Goal: Task Accomplishment & Management: Manage account settings

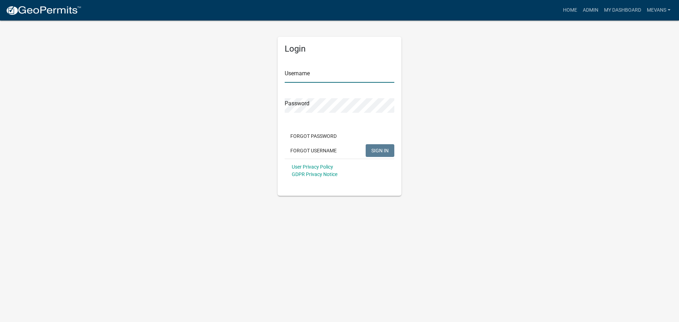
type input "Mevans"
click at [386, 150] on span "SIGN IN" at bounding box center [379, 150] width 17 height 6
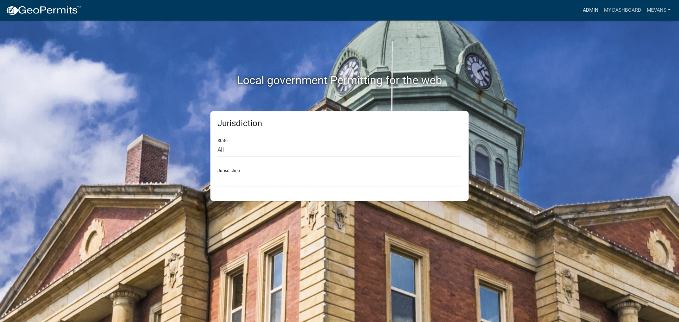
click at [588, 7] on link "Admin" at bounding box center [590, 10] width 21 height 13
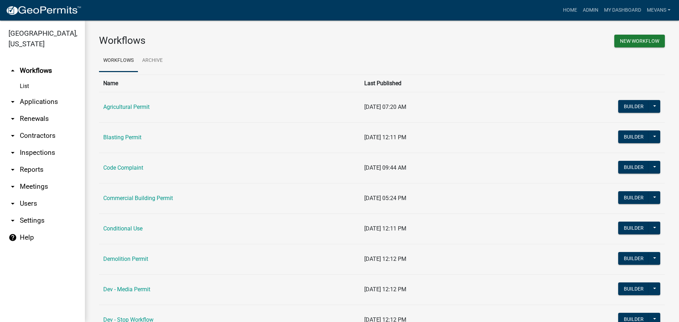
drag, startPoint x: 197, startPoint y: 122, endPoint x: 267, endPoint y: 66, distance: 89.1
click at [267, 66] on ul "Workflows Archive" at bounding box center [382, 61] width 566 height 22
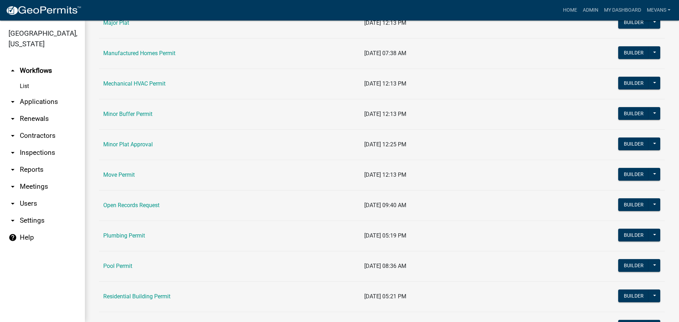
scroll to position [849, 0]
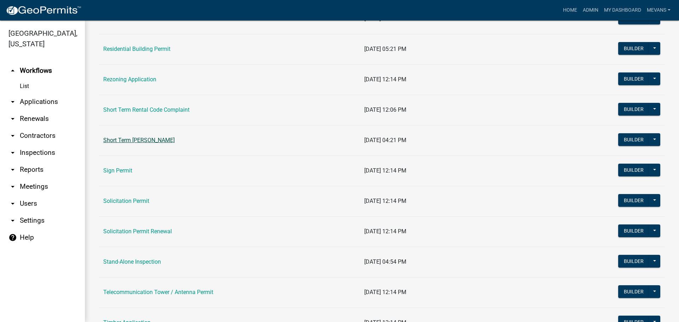
click at [162, 140] on link "Short Term [PERSON_NAME]" at bounding box center [138, 140] width 71 height 7
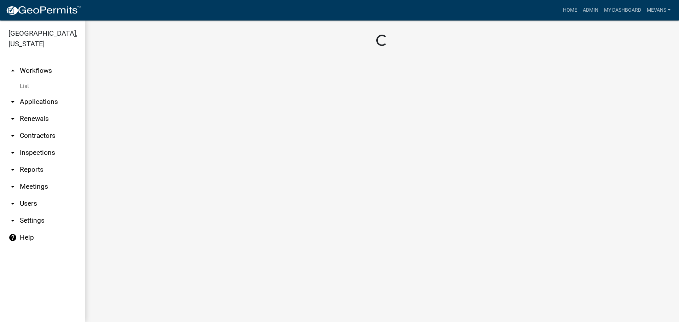
click at [162, 140] on main "Loading..." at bounding box center [382, 172] width 594 height 302
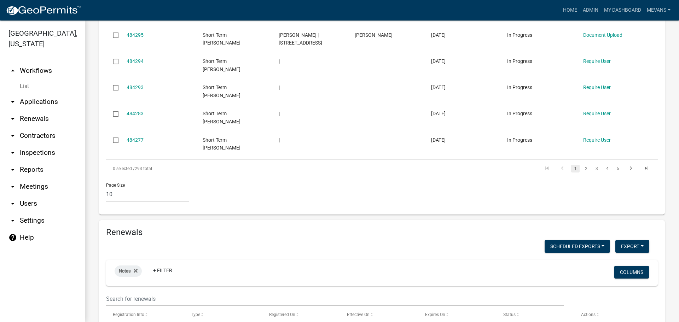
scroll to position [604, 0]
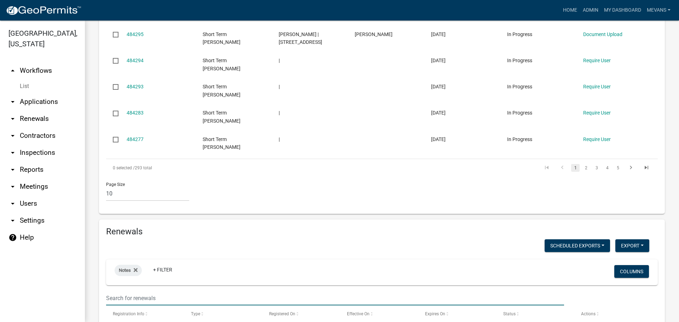
click at [131, 291] on input "text" at bounding box center [335, 298] width 458 height 15
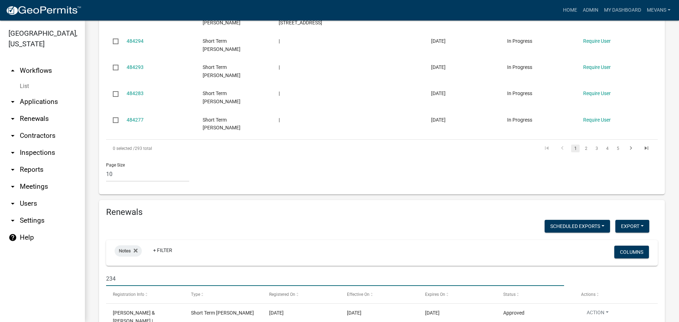
scroll to position [640, 0]
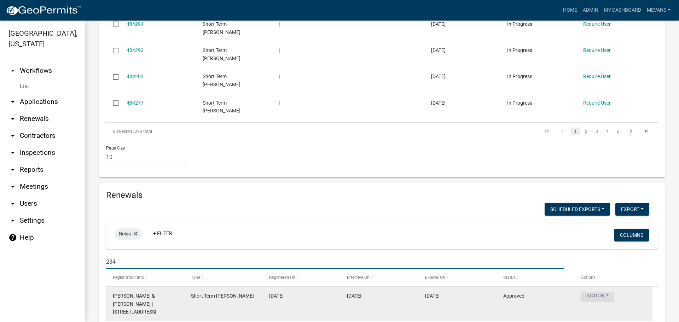
type input "234"
click at [596, 292] on button "Action" at bounding box center [597, 297] width 33 height 10
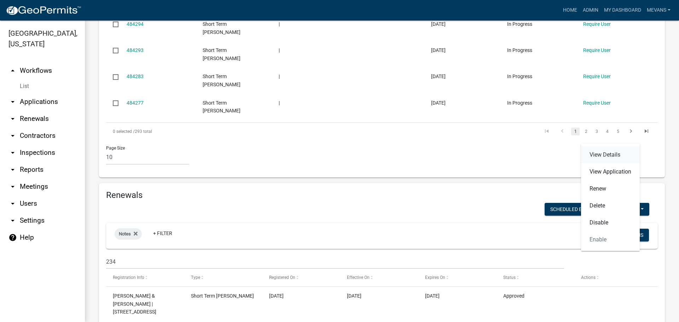
click at [608, 156] on link "View Details" at bounding box center [610, 154] width 59 height 17
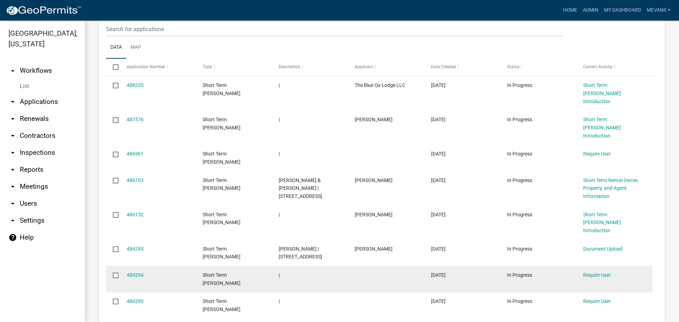
scroll to position [604, 0]
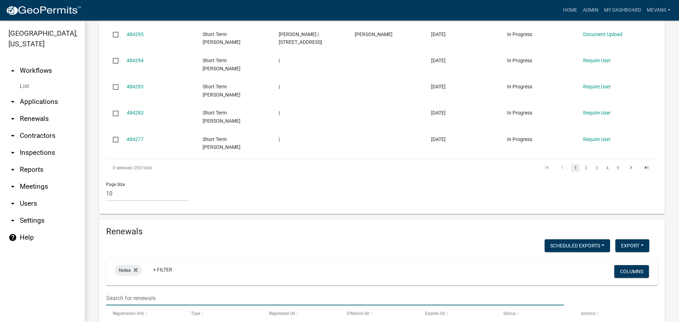
click at [152, 291] on input "text" at bounding box center [335, 298] width 458 height 15
type input "234"
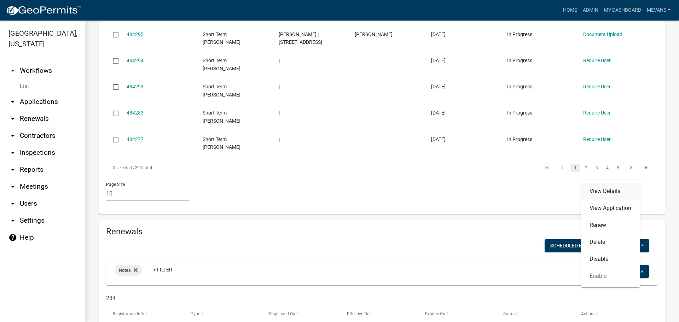
click at [594, 193] on link "View Details" at bounding box center [610, 191] width 59 height 17
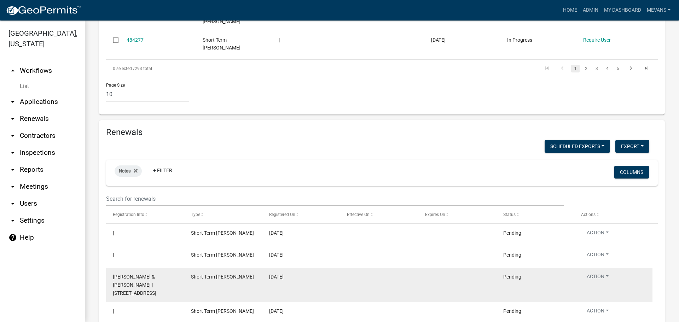
scroll to position [707, 0]
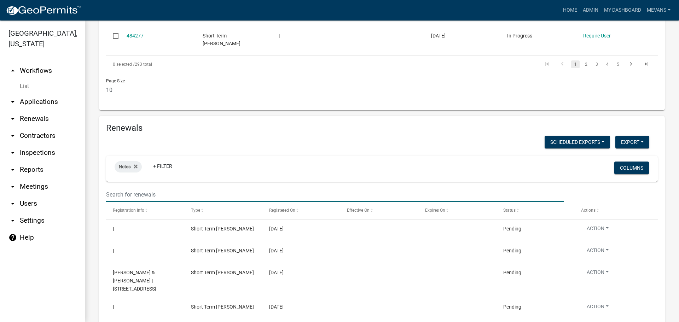
click at [132, 187] on input "text" at bounding box center [335, 194] width 458 height 15
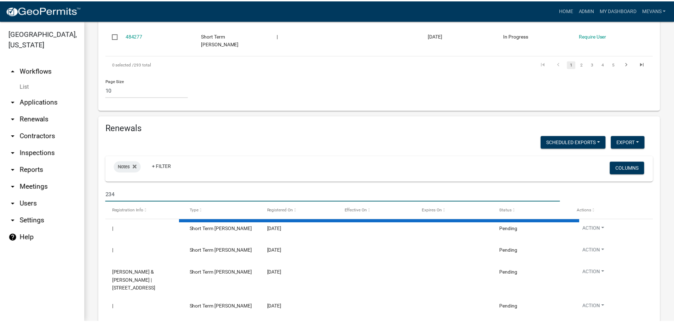
scroll to position [640, 0]
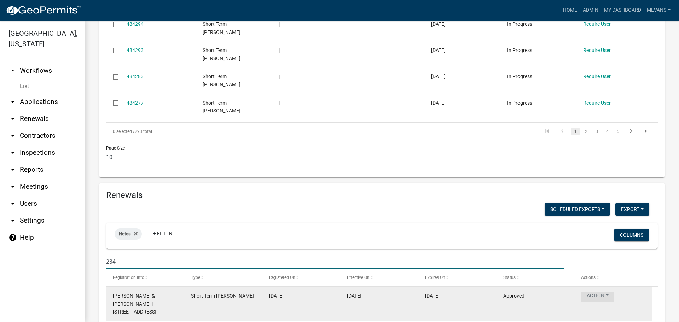
type input "234"
click at [589, 292] on button "Action" at bounding box center [597, 297] width 33 height 10
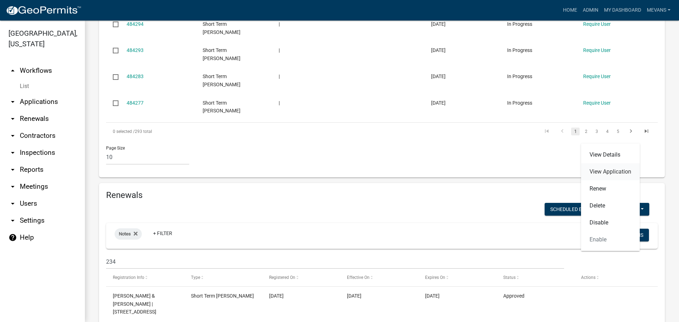
click at [596, 170] on link "View Application" at bounding box center [610, 171] width 59 height 17
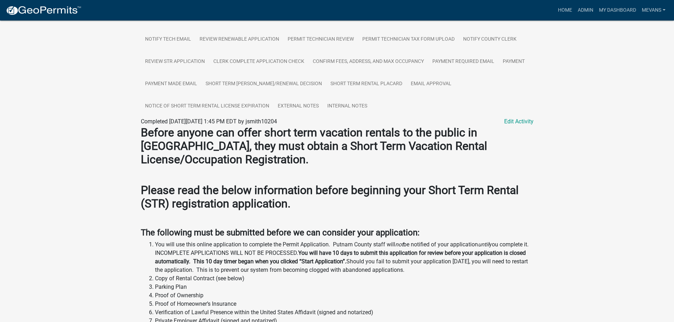
scroll to position [177, 0]
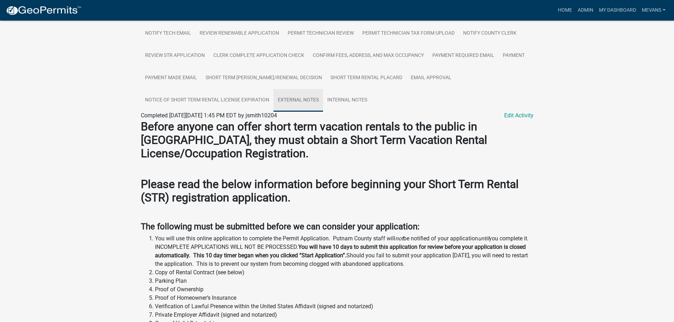
click at [302, 103] on link "External Notes" at bounding box center [298, 100] width 50 height 23
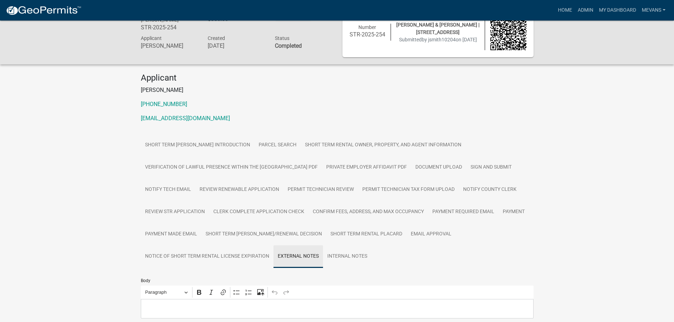
scroll to position [120, 0]
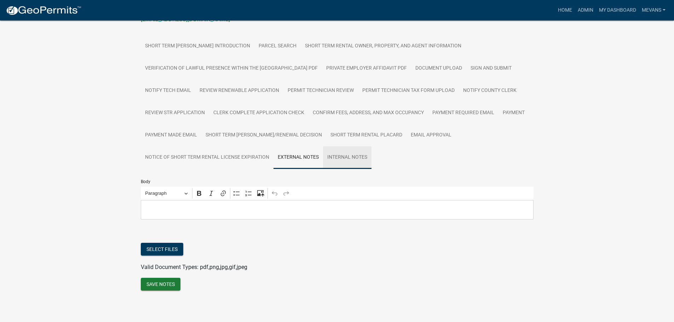
click at [344, 158] on link "Internal Notes" at bounding box center [347, 157] width 48 height 23
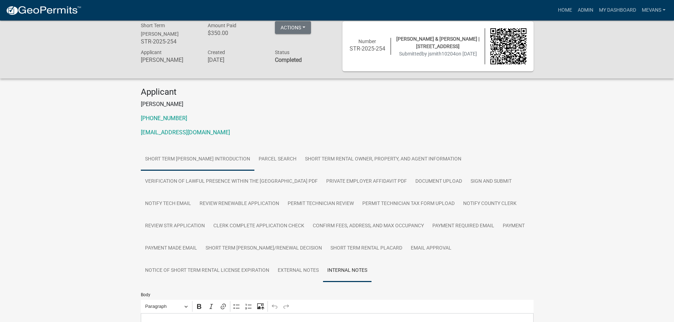
scroll to position [0, 0]
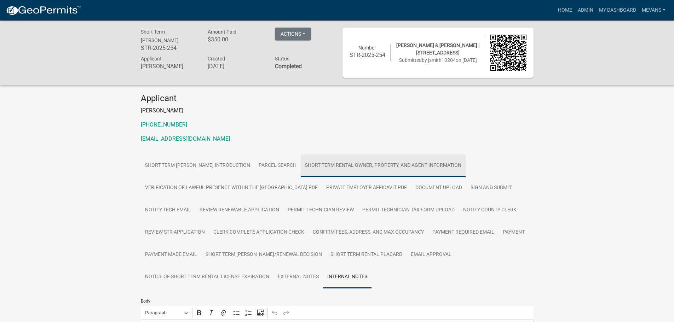
click at [396, 164] on link "Short Term Rental Owner, Property, and Agent Information" at bounding box center [383, 166] width 165 height 23
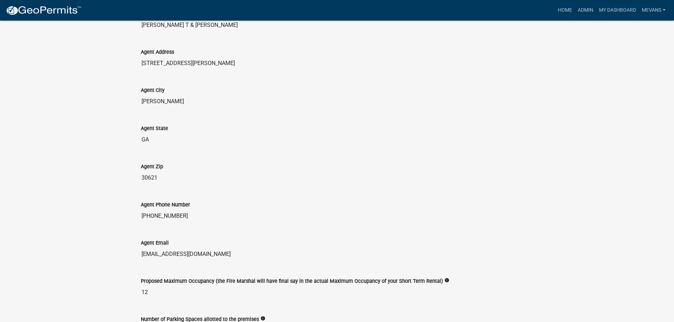
scroll to position [1310, 0]
